Goal: Task Accomplishment & Management: Use online tool/utility

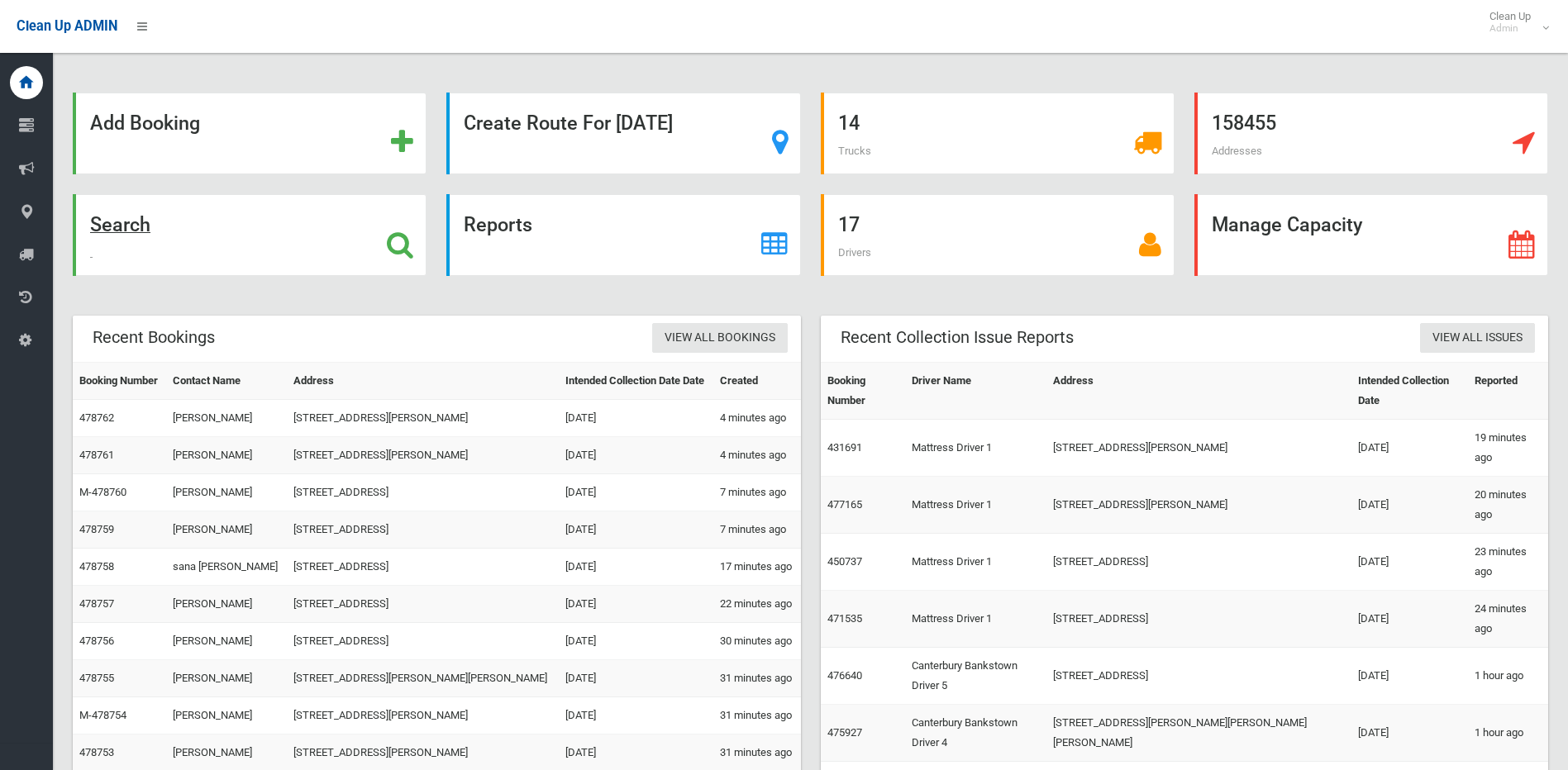
click at [387, 239] on icon at bounding box center [400, 244] width 26 height 28
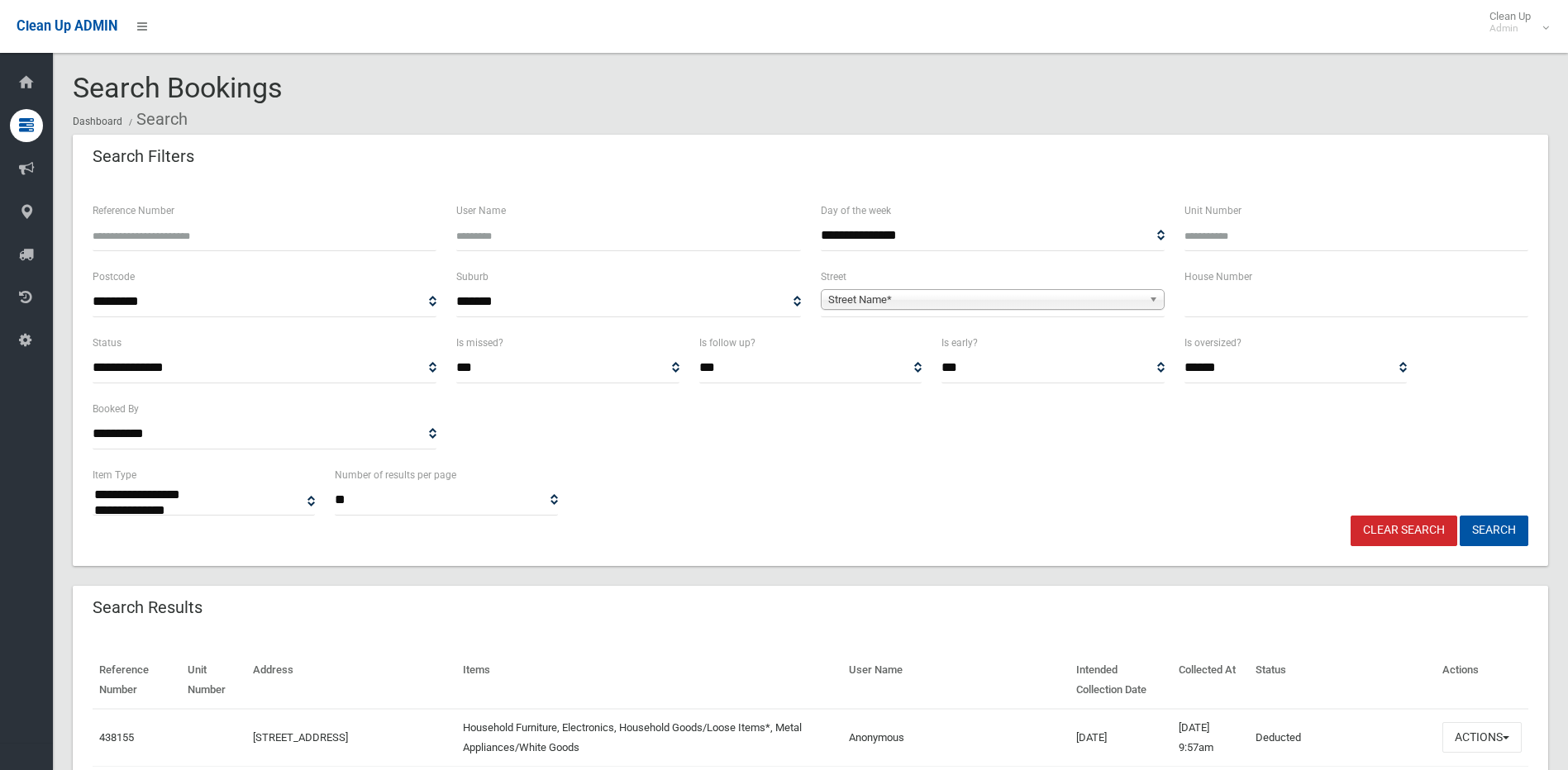
select select
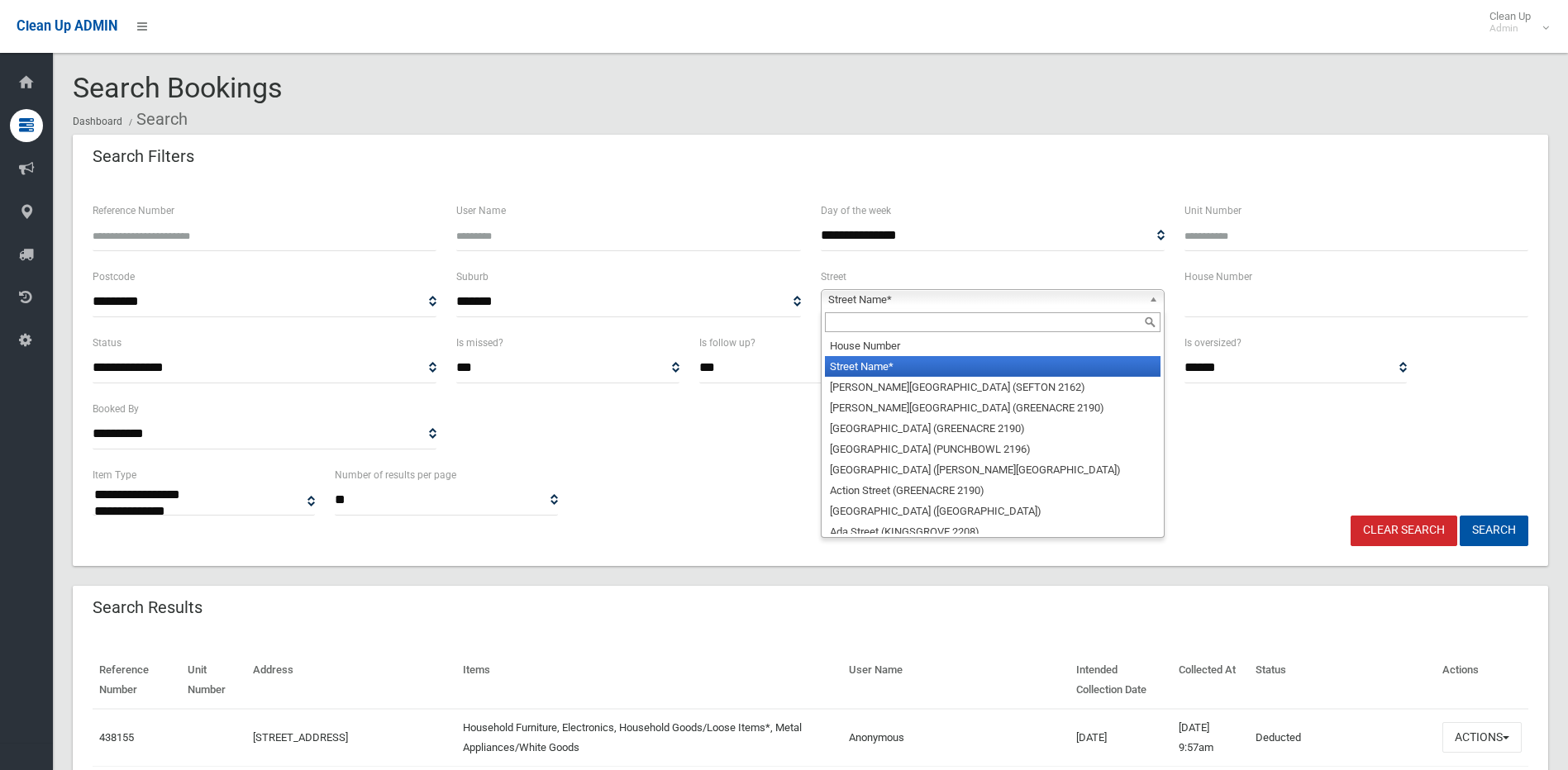
click at [843, 299] on span "Street Name*" at bounding box center [985, 299] width 314 height 20
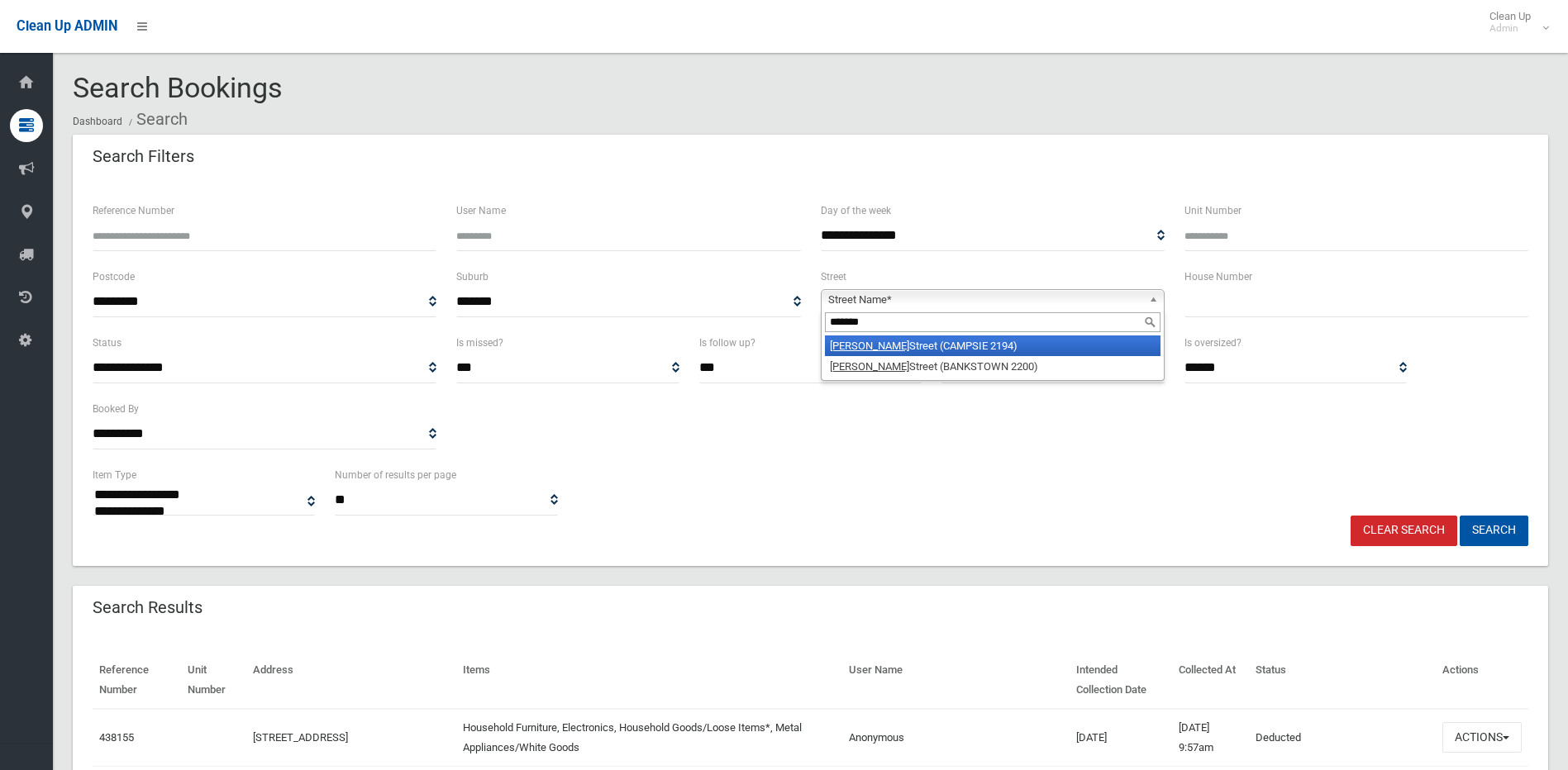
type input "*******"
click at [909, 345] on li "[PERSON_NAME][GEOGRAPHIC_DATA] (CAMPSIE 2194)" at bounding box center [992, 345] width 335 height 20
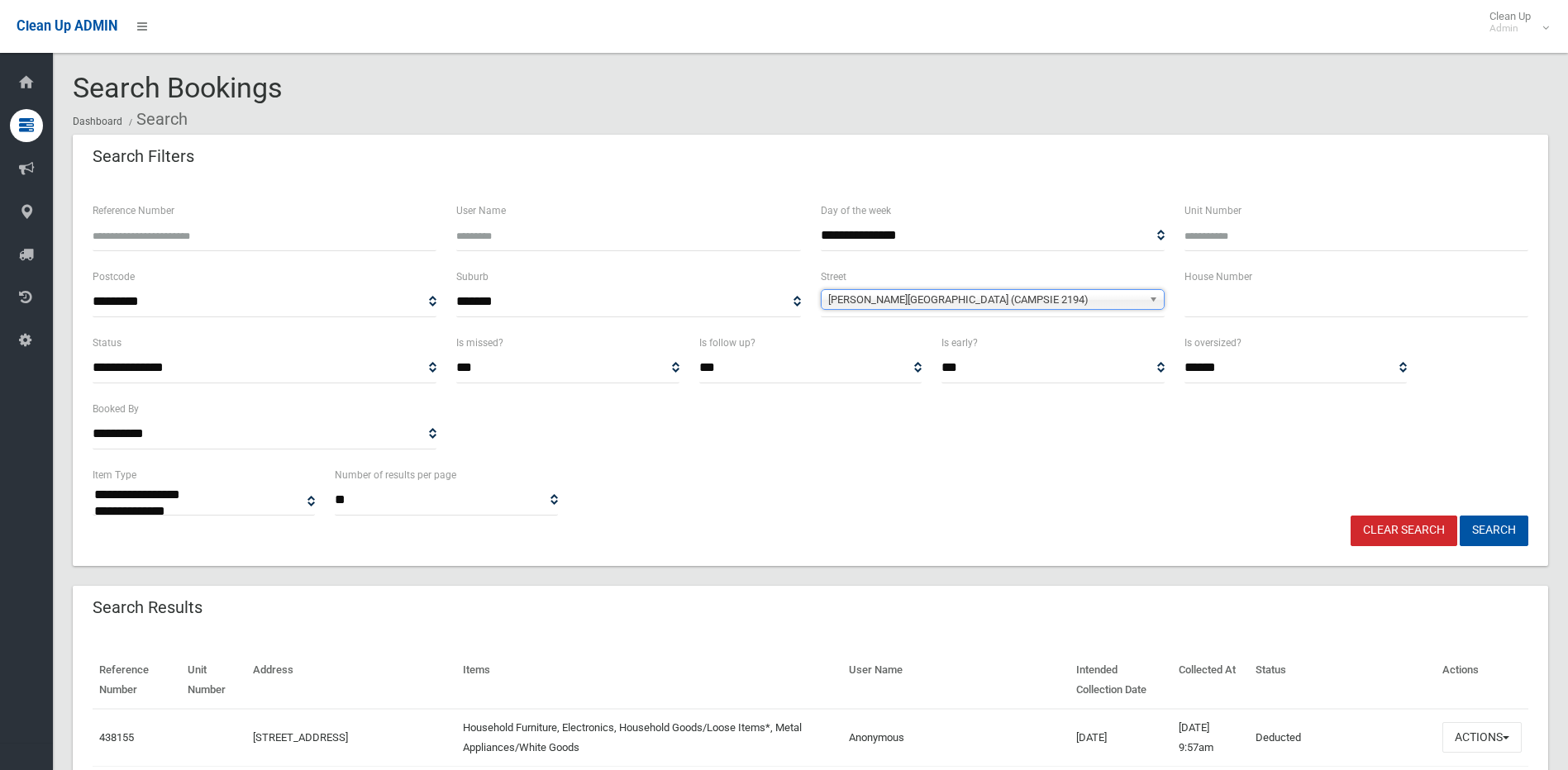
click at [1204, 302] on input "text" at bounding box center [1356, 302] width 344 height 31
type input "*"
click at [1491, 527] on button "Search" at bounding box center [1493, 531] width 69 height 31
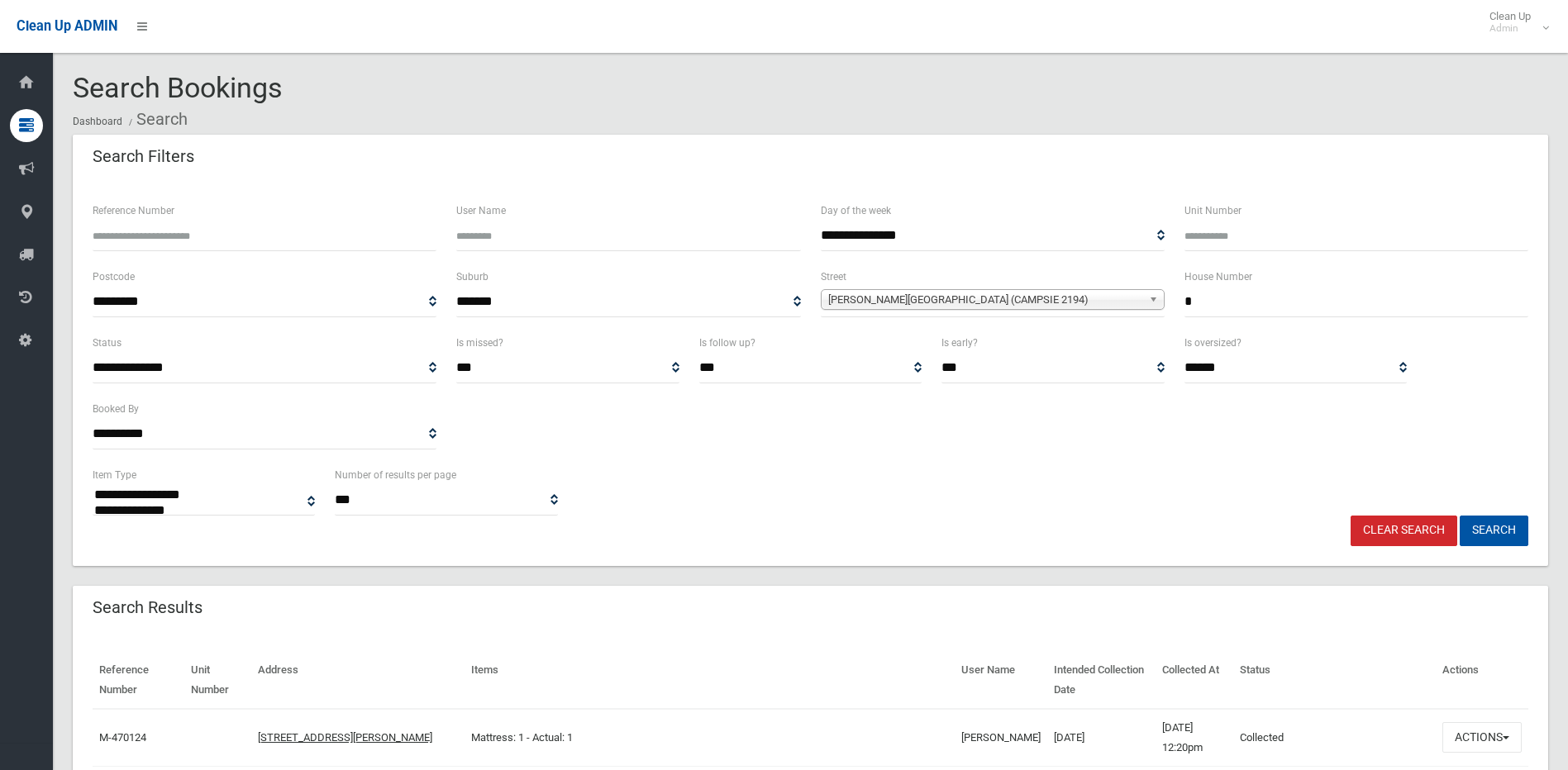
select select
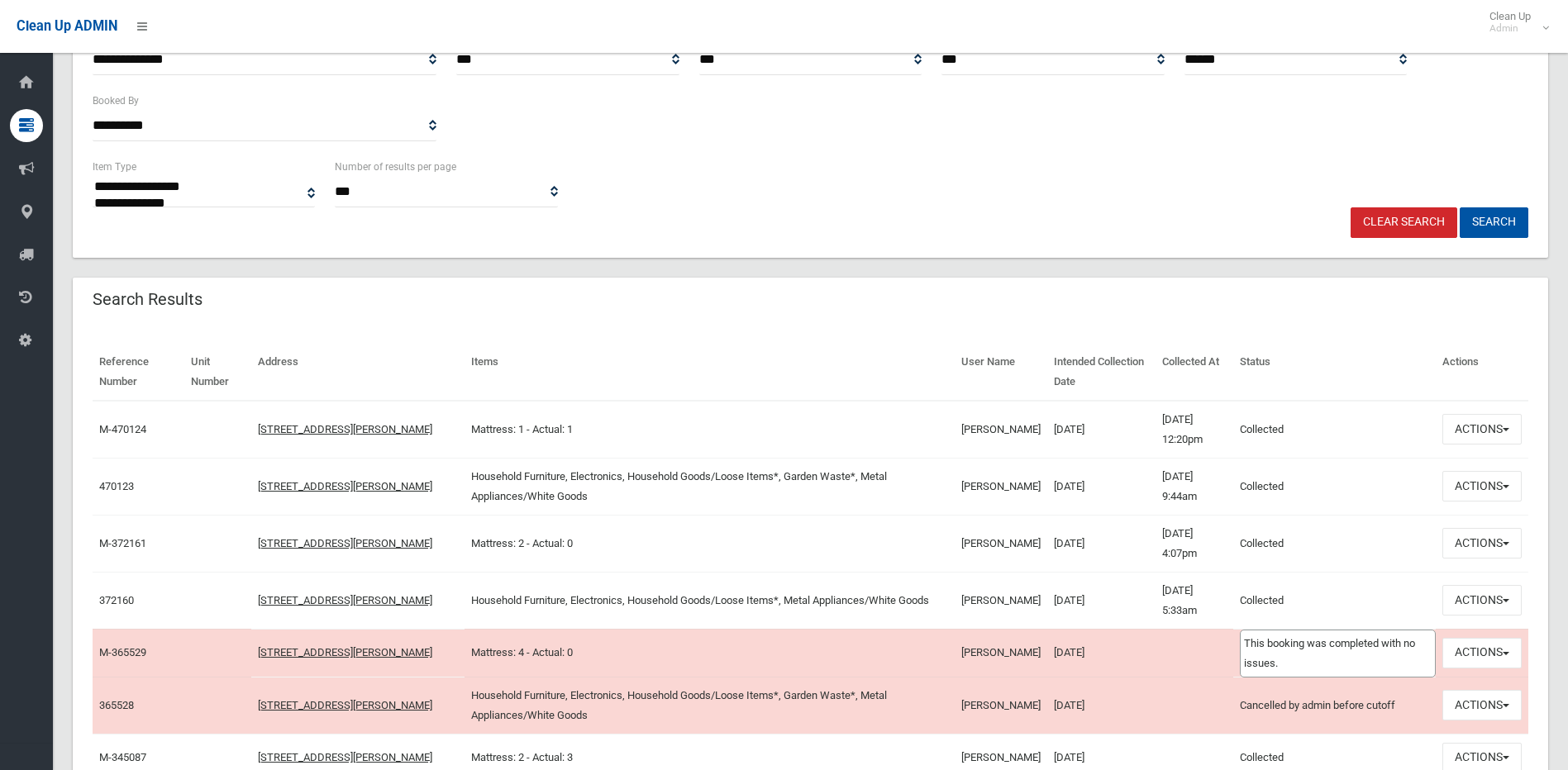
scroll to position [331, 0]
